Goal: Navigation & Orientation: Find specific page/section

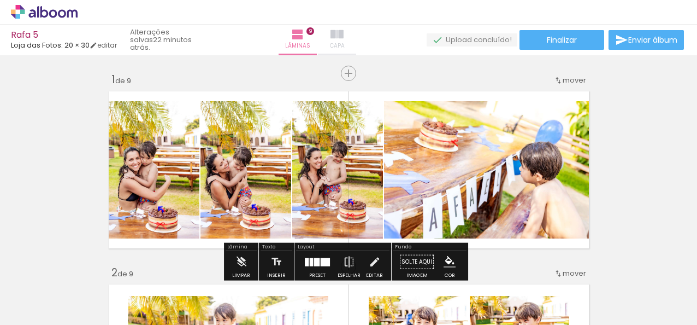
click at [340, 34] on iron-icon at bounding box center [337, 34] width 13 height 13
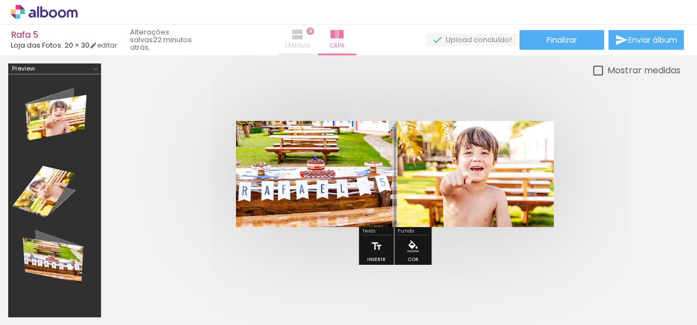
click at [296, 35] on iron-icon at bounding box center [297, 34] width 13 height 13
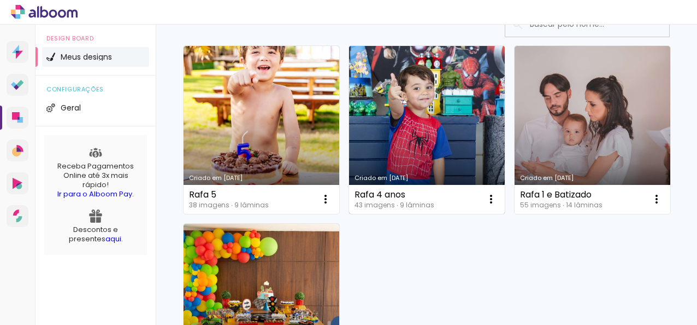
scroll to position [55, 0]
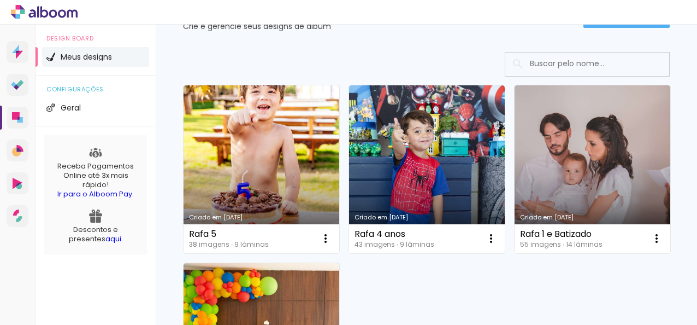
drag, startPoint x: 606, startPoint y: 143, endPoint x: 593, endPoint y: 132, distance: 17.5
click at [606, 143] on div "Criado em 27/09/25 Rafa 5 38 imagens ∙ 9 lâminas Abrir Fazer uma cópia Excluir …" at bounding box center [426, 257] width 497 height 355
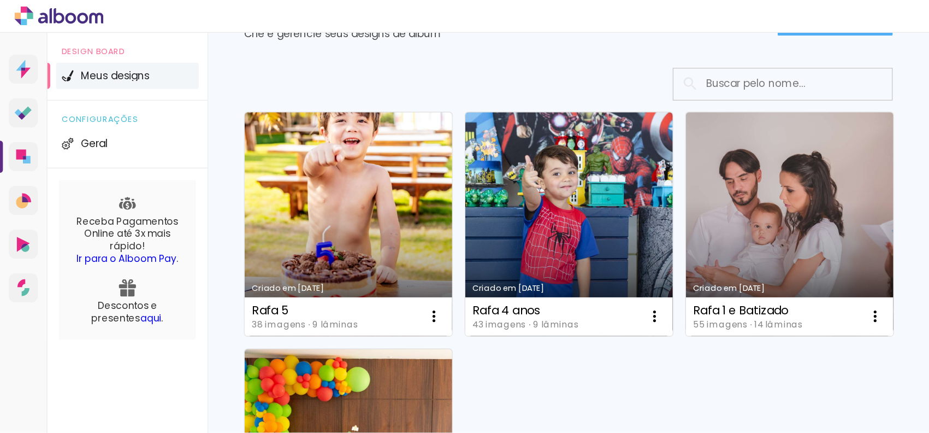
scroll to position [0, 0]
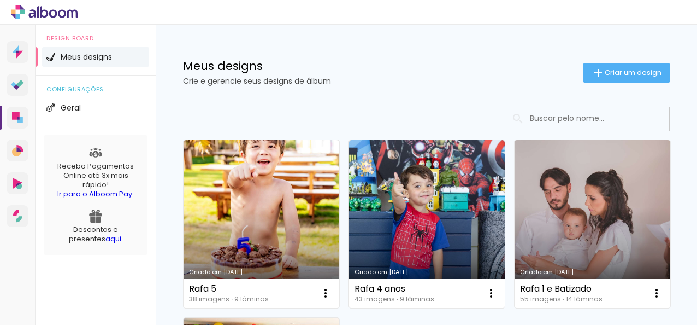
click at [57, 9] on icon at bounding box center [44, 12] width 67 height 14
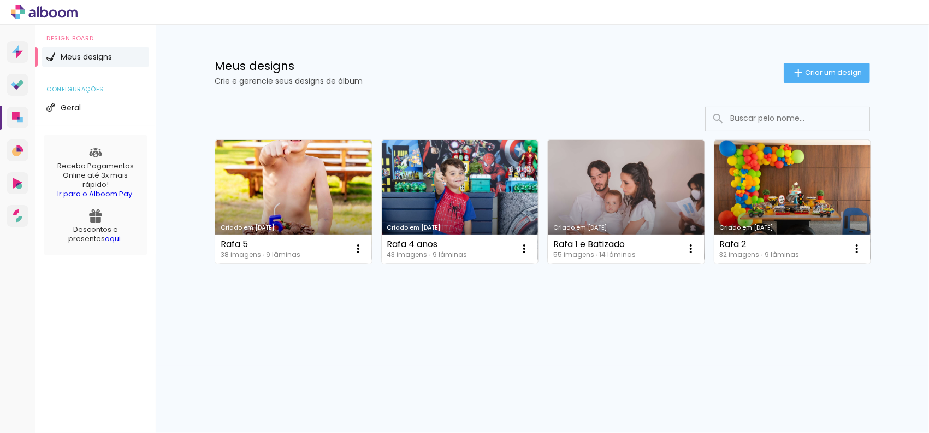
drag, startPoint x: 661, startPoint y: 0, endPoint x: 406, endPoint y: 385, distance: 461.7
click at [406, 324] on div "Prosite Website + Landing pages Proof Sistema de seleção e venda de fotos Desig…" at bounding box center [464, 229] width 929 height 408
